Goal: Task Accomplishment & Management: Use online tool/utility

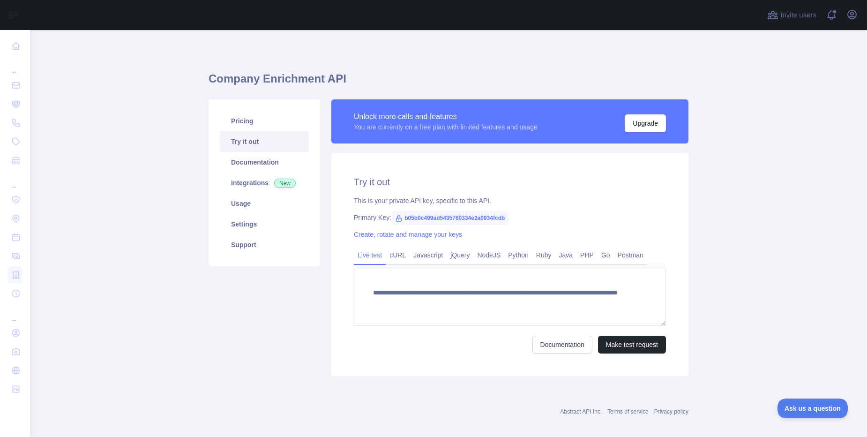
click at [137, 275] on main "**********" at bounding box center [448, 233] width 837 height 407
click at [242, 119] on link "Pricing" at bounding box center [264, 121] width 89 height 21
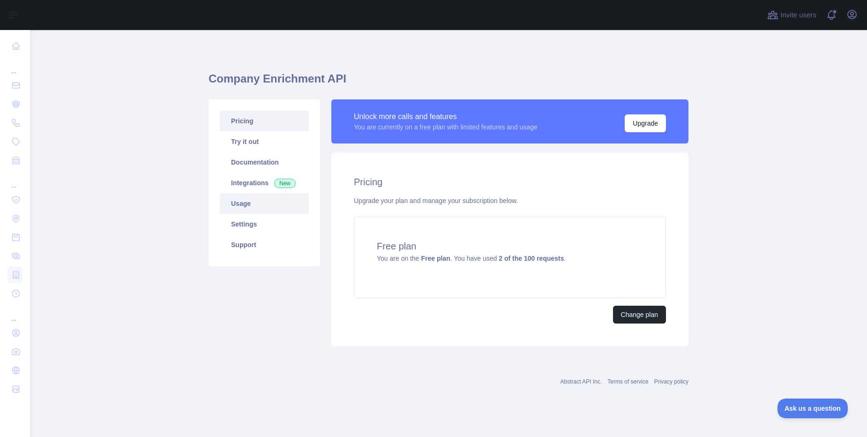
click at [253, 207] on link "Usage" at bounding box center [264, 203] width 89 height 21
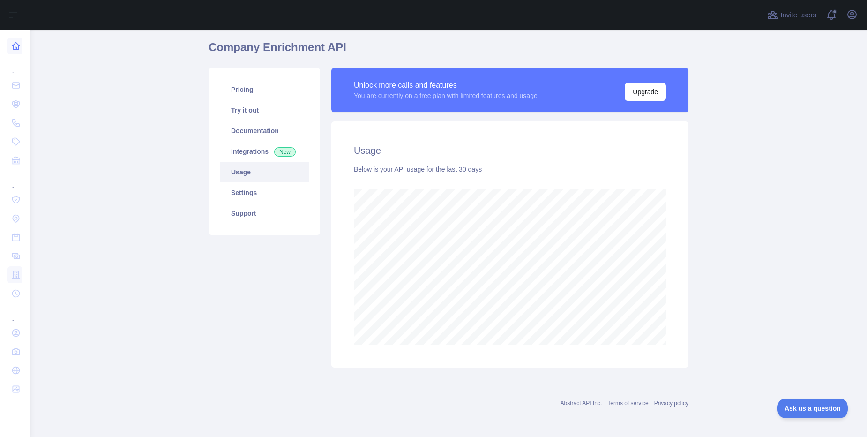
scroll to position [407, 830]
click at [244, 194] on link "Settings" at bounding box center [264, 192] width 89 height 21
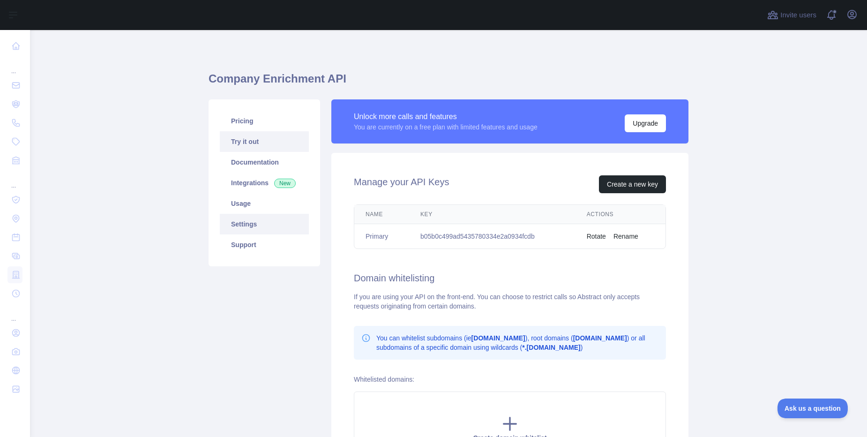
click at [251, 136] on link "Try it out" at bounding box center [264, 141] width 89 height 21
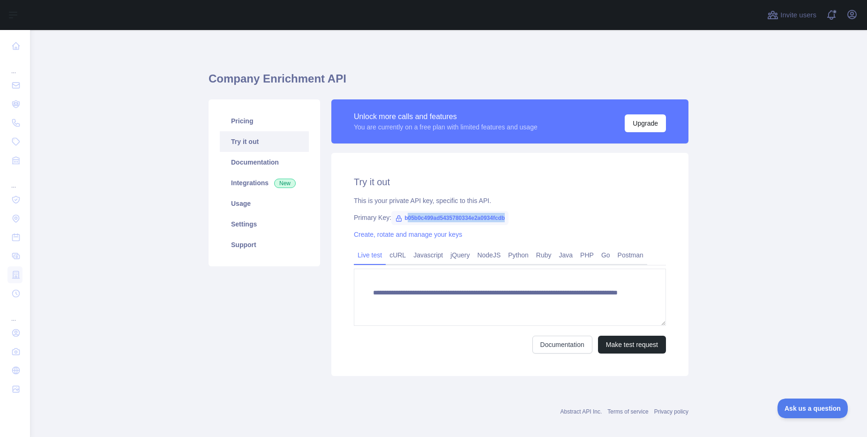
drag, startPoint x: 484, startPoint y: 216, endPoint x: 405, endPoint y: 218, distance: 79.2
click at [405, 218] on span "b05b0c499ad5435780334e2a0934fcdb" at bounding box center [449, 218] width 117 height 14
click at [395, 215] on icon at bounding box center [398, 218] width 7 height 7
click at [407, 216] on span "b05b0c499ad5435780334e2a0934fcdb" at bounding box center [449, 218] width 117 height 14
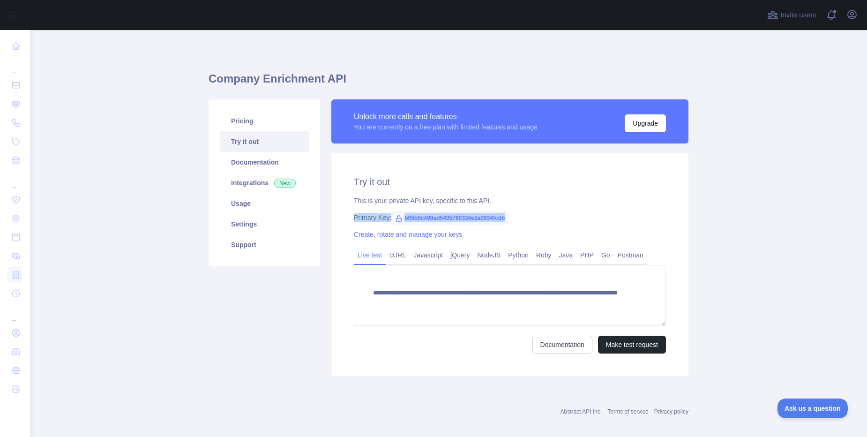
click at [407, 216] on span "b05b0c499ad5435780334e2a0934fcdb" at bounding box center [449, 218] width 117 height 14
click at [508, 211] on div "**********" at bounding box center [509, 264] width 357 height 223
drag, startPoint x: 469, startPoint y: 220, endPoint x: 400, endPoint y: 221, distance: 69.4
click at [400, 221] on div "Primary Key: b05b0c499ad5435780334e2a0934fcdb" at bounding box center [510, 217] width 312 height 9
copy span "b05b0c499ad5435780334e2a0934fcdb"
